Goal: Task Accomplishment & Management: Complete application form

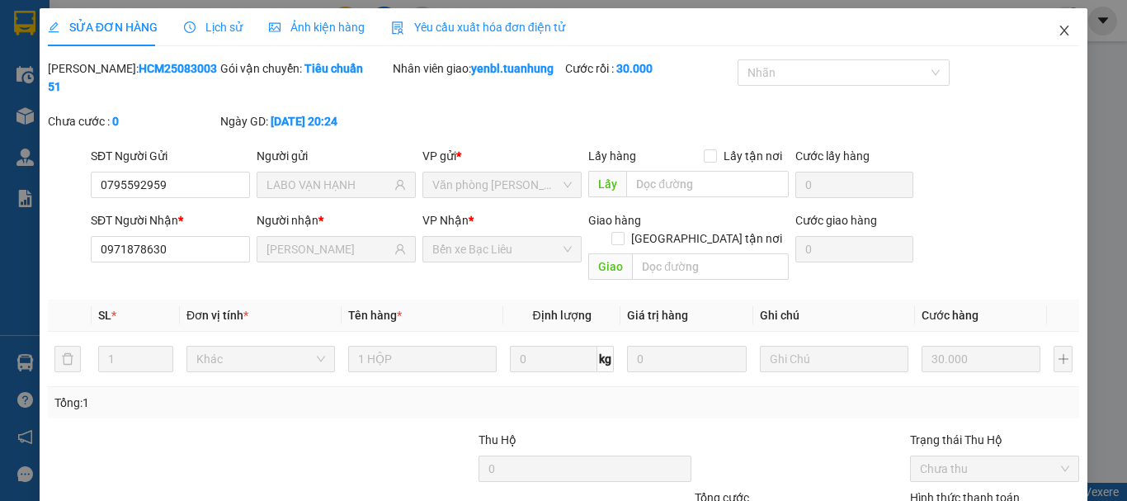
click at [1058, 31] on icon "close" at bounding box center [1064, 30] width 13 height 13
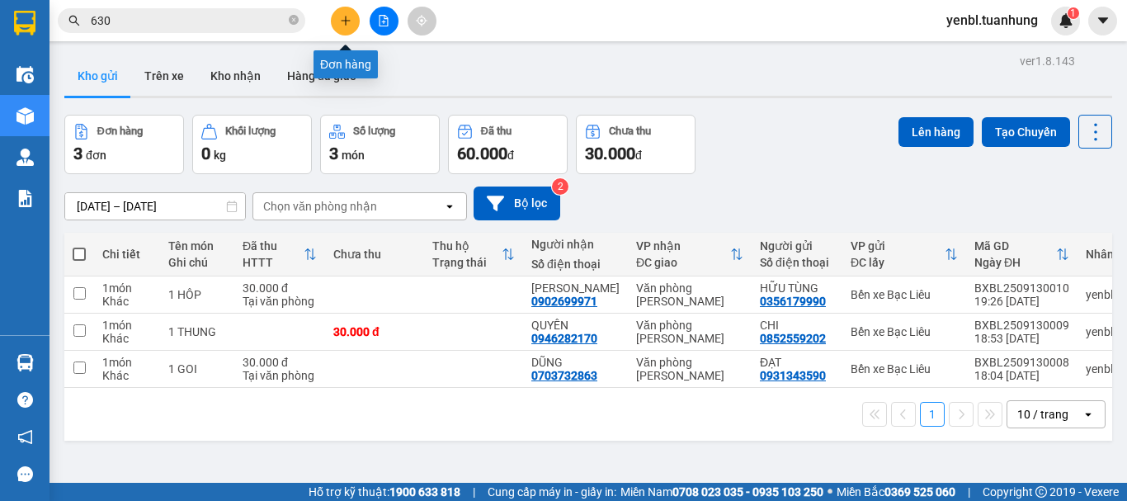
click at [341, 21] on icon "plus" at bounding box center [346, 21] width 12 height 12
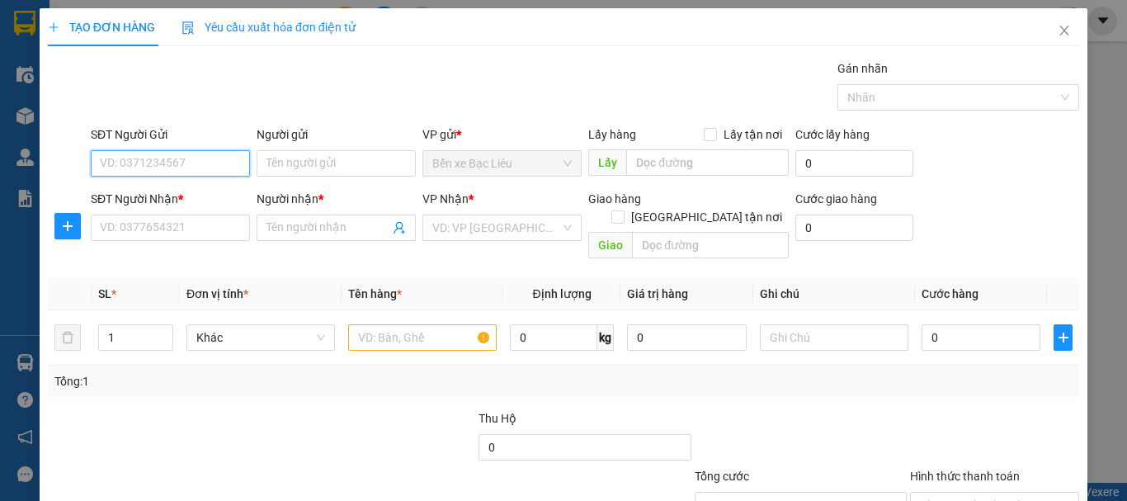
click at [141, 169] on input "SĐT Người Gửi" at bounding box center [170, 163] width 159 height 26
type input "0859596643"
click at [203, 205] on div "0859596643 - NK [GEOGRAPHIC_DATA]" at bounding box center [202, 196] width 224 height 26
type input "NK VĨNH HƯNG"
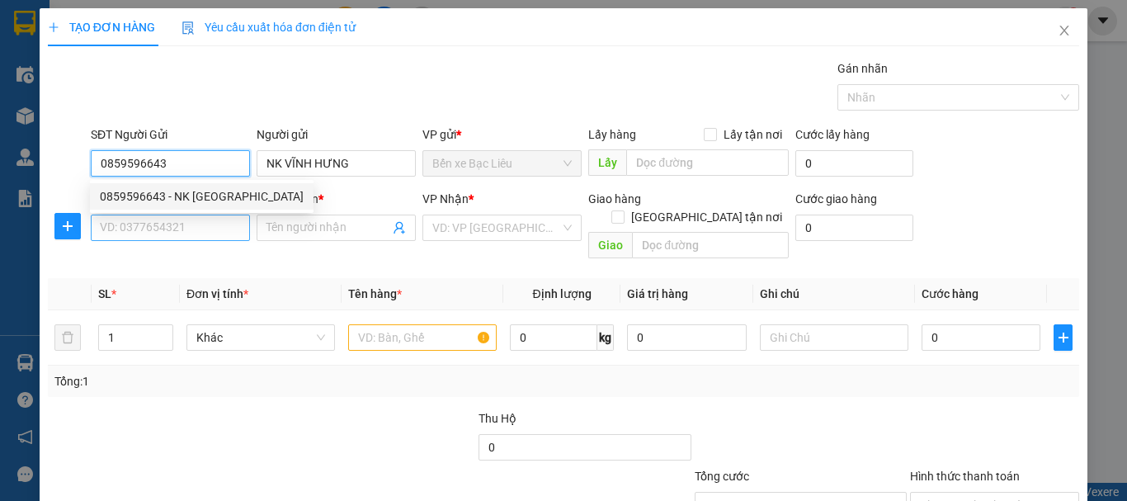
type input "0859596643"
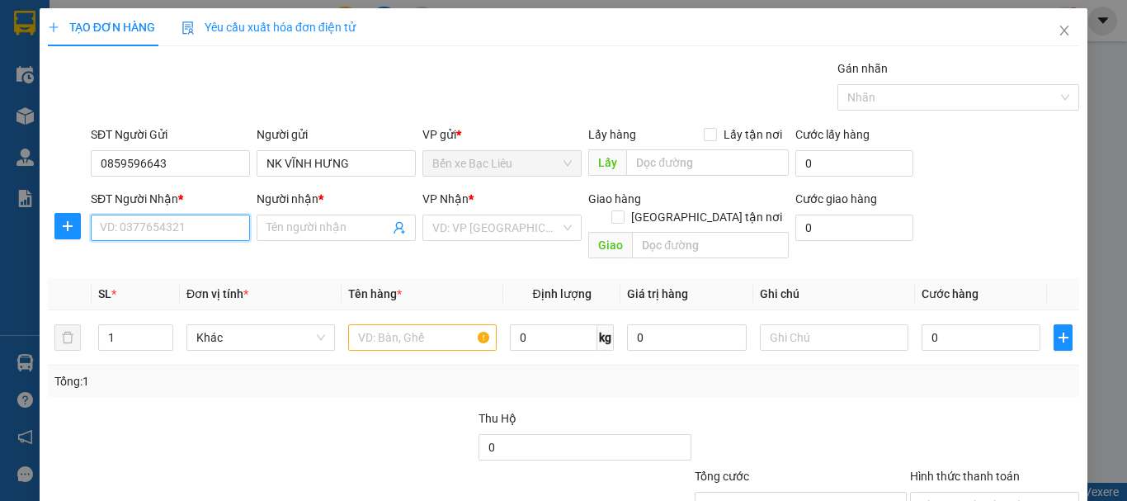
click at [199, 238] on input "SĐT Người Nhận *" at bounding box center [170, 228] width 159 height 26
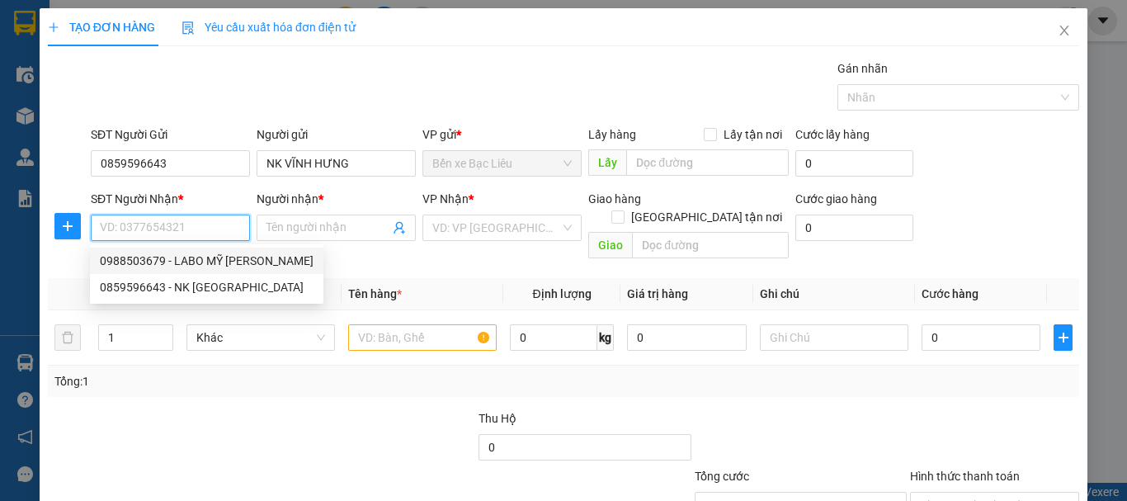
click at [197, 269] on div "0988503679 - LABO MỸ [PERSON_NAME]" at bounding box center [207, 261] width 214 height 18
type input "0988503679"
type input "LABO MỸ Á"
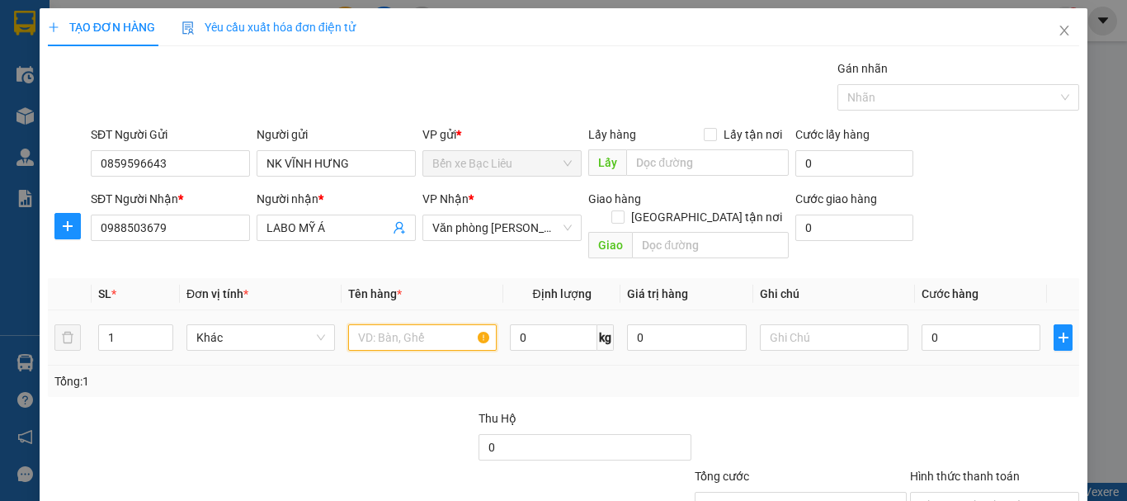
click at [366, 324] on input "text" at bounding box center [422, 337] width 149 height 26
type input "1 HÔP"
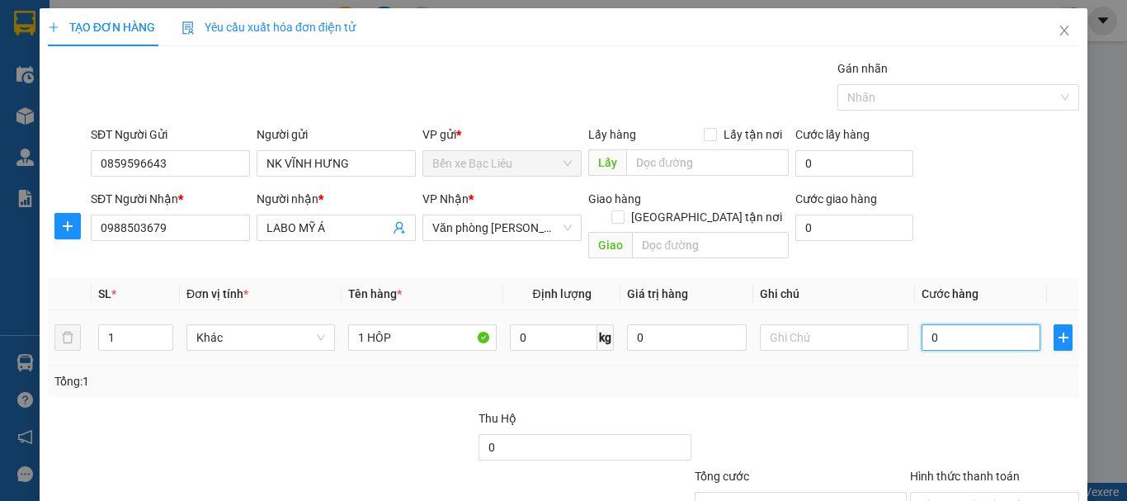
click at [1004, 324] on input "0" at bounding box center [981, 337] width 119 height 26
type input "3"
type input "30"
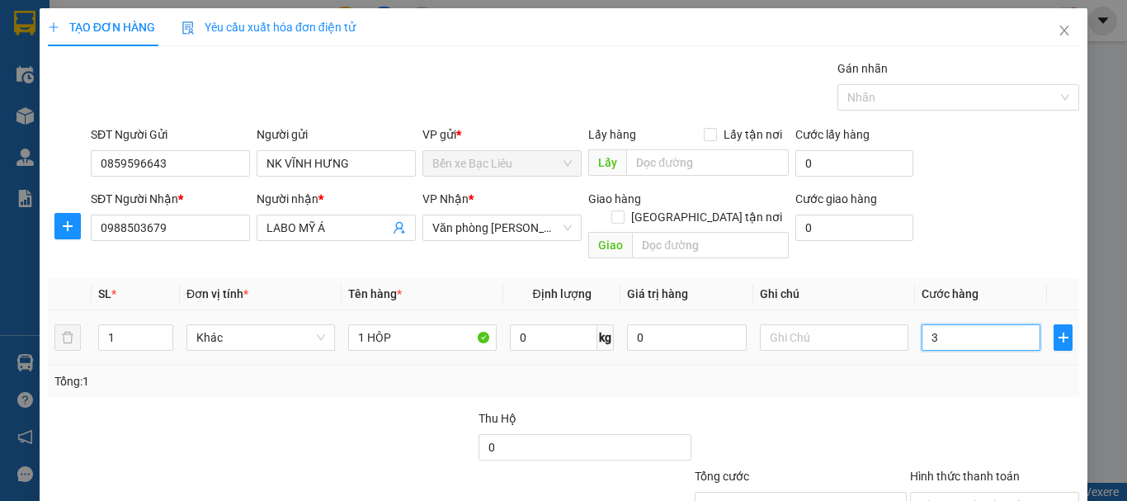
type input "30"
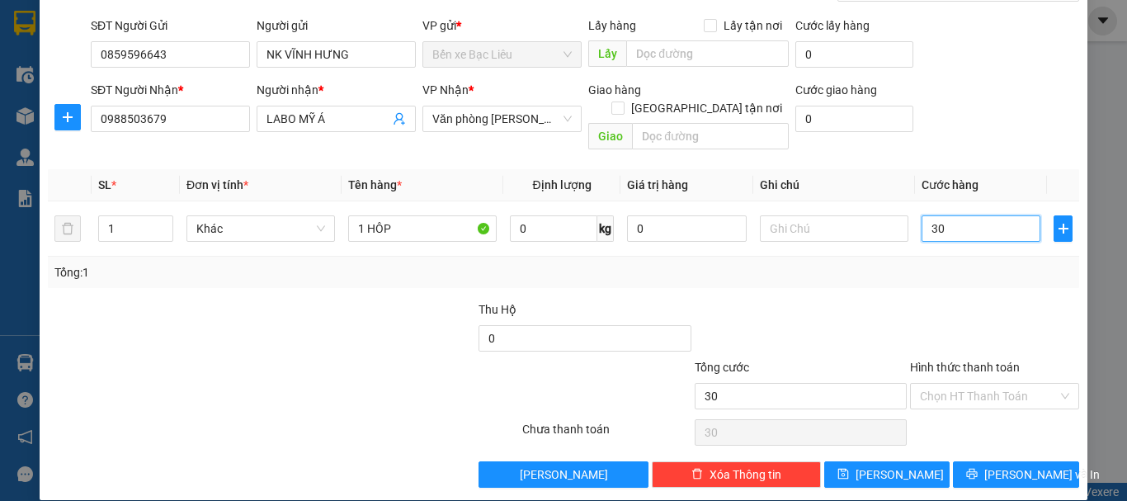
scroll to position [110, 0]
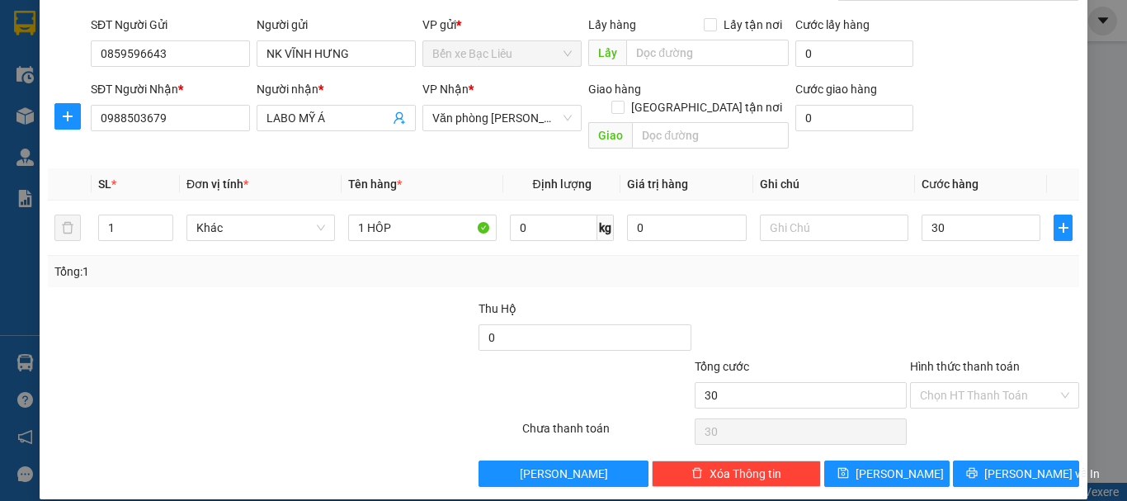
type input "30.000"
click at [1005, 390] on div "Hình thức thanh toán Chọn HT Thanh Toán" at bounding box center [994, 386] width 169 height 58
click at [954, 383] on input "Hình thức thanh toán" at bounding box center [989, 395] width 138 height 25
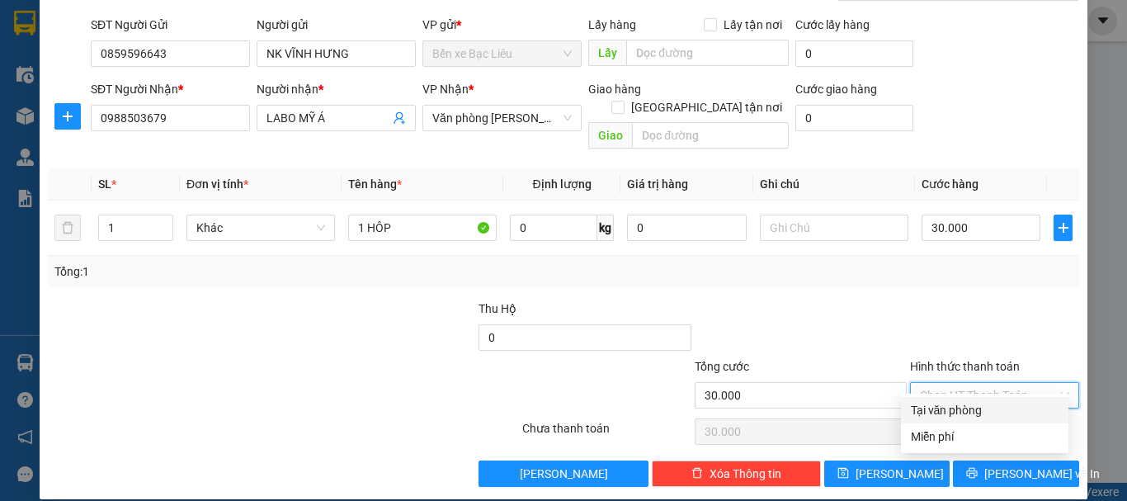
click at [942, 406] on div "Tại văn phòng" at bounding box center [985, 410] width 148 height 18
type input "0"
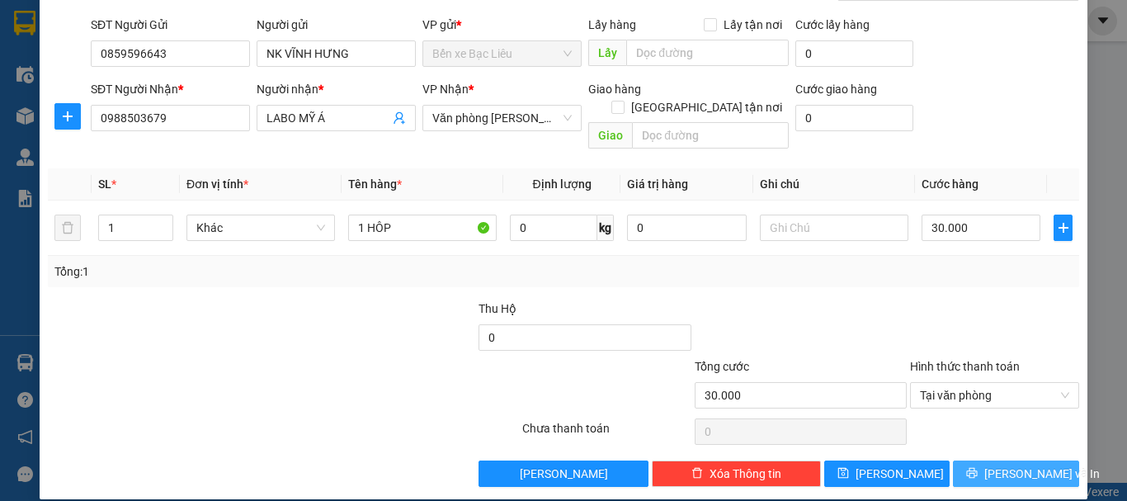
click at [1014, 465] on span "[PERSON_NAME] và In" at bounding box center [1043, 474] width 116 height 18
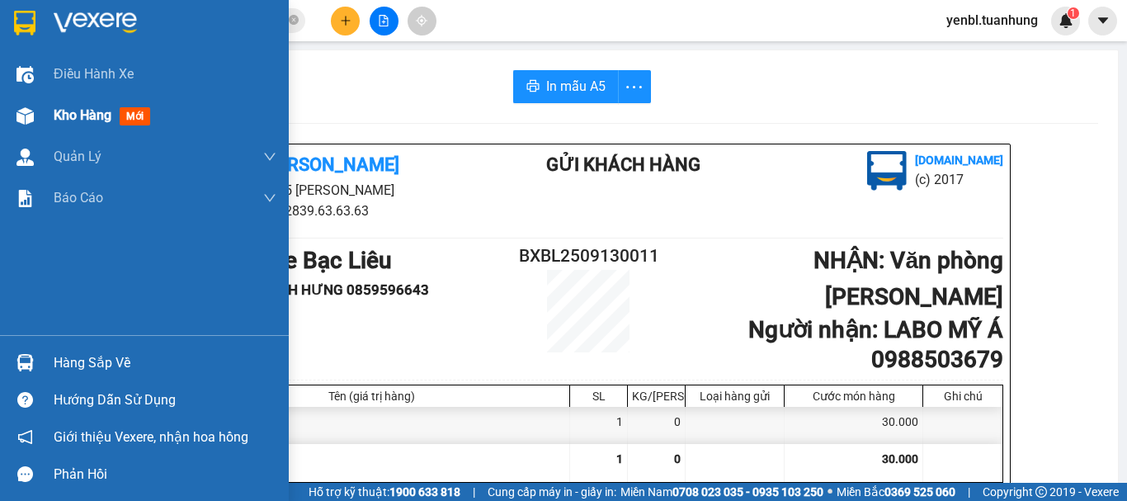
click at [61, 120] on span "Kho hàng" at bounding box center [83, 115] width 58 height 16
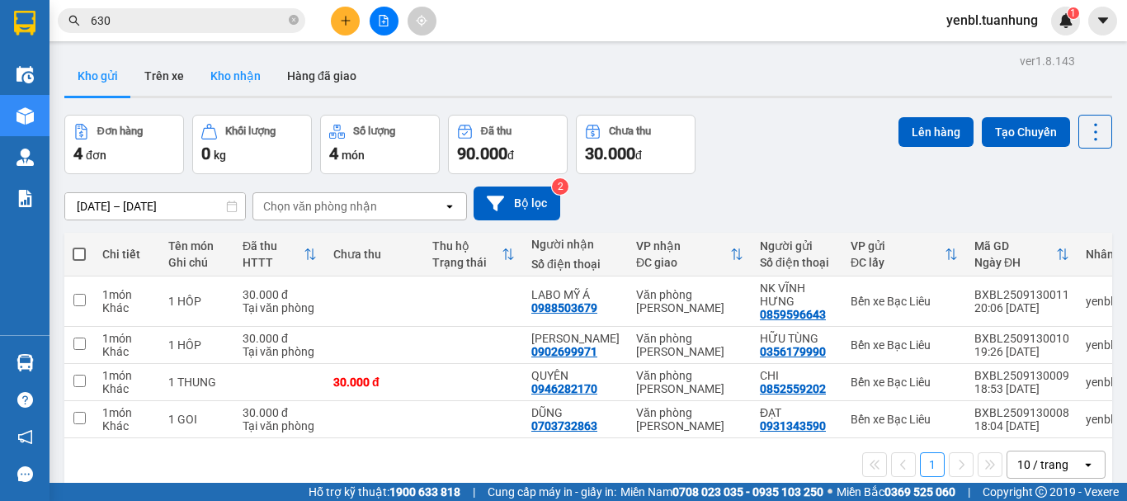
click at [253, 78] on button "Kho nhận" at bounding box center [235, 76] width 77 height 40
